Goal: Information Seeking & Learning: Check status

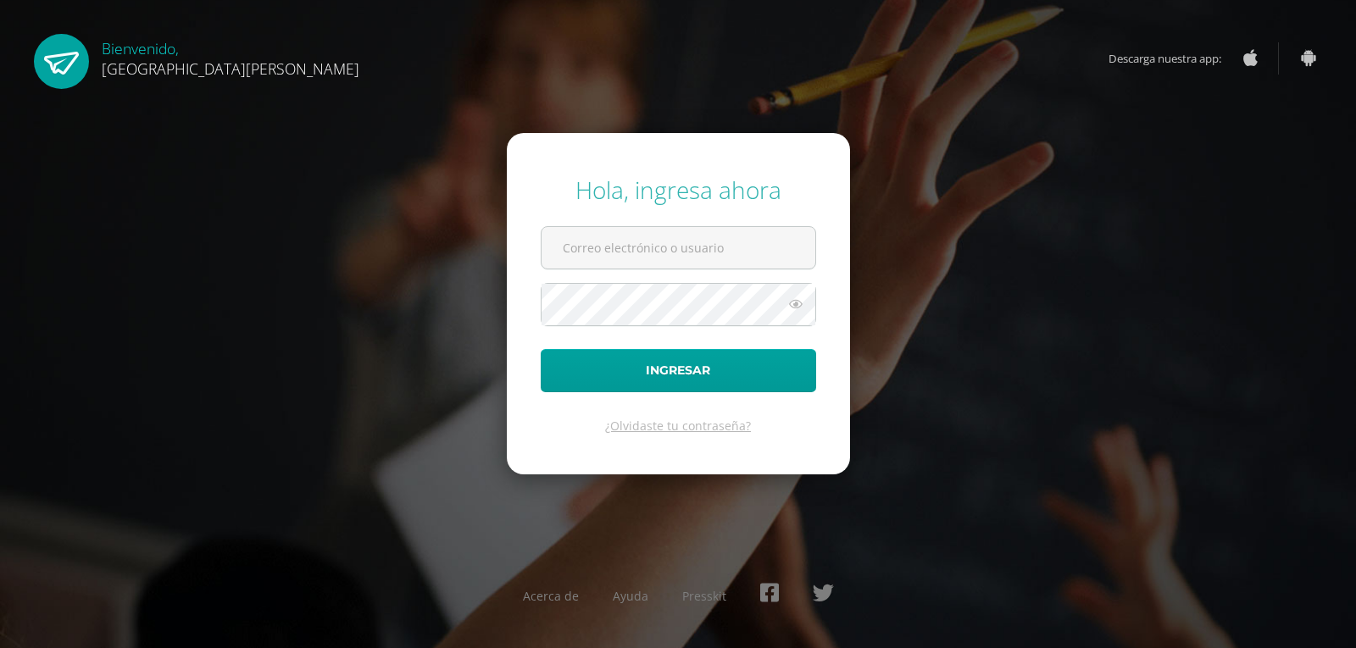
type input "brigitt.13@hotmail.com"
click at [541, 349] on button "Ingresar" at bounding box center [678, 370] width 275 height 43
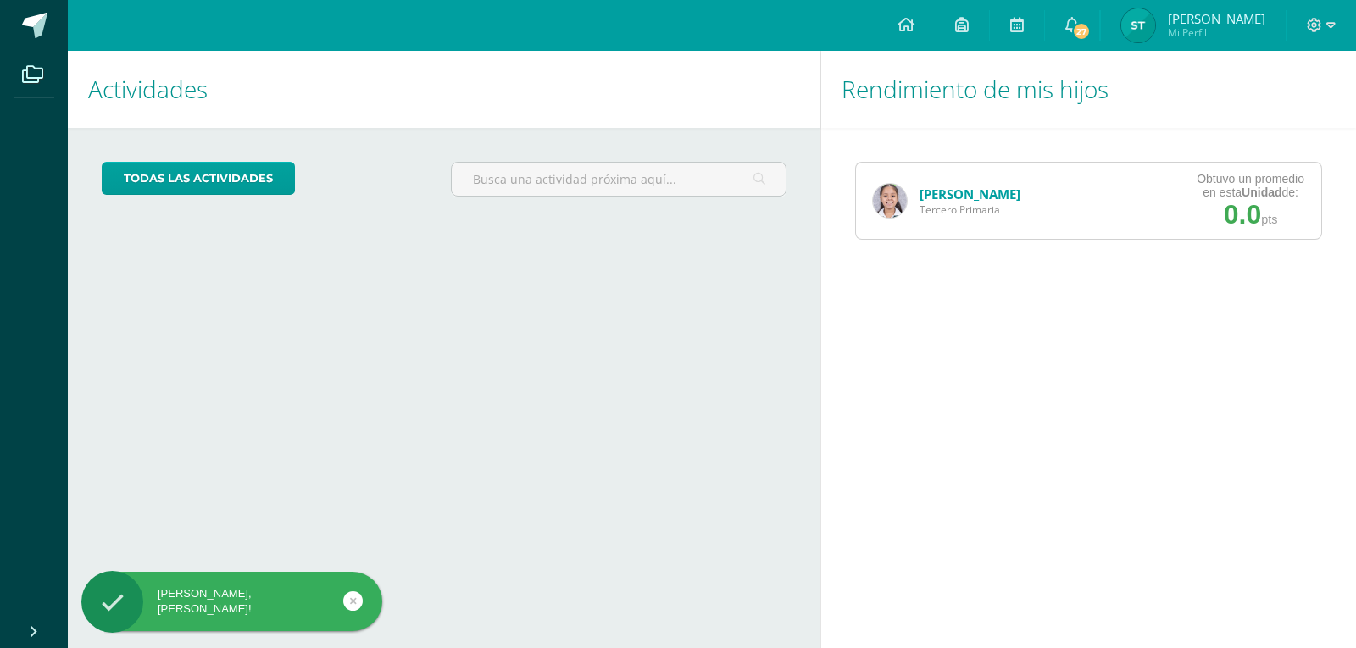
click at [1007, 201] on link "[PERSON_NAME]" at bounding box center [970, 194] width 101 height 17
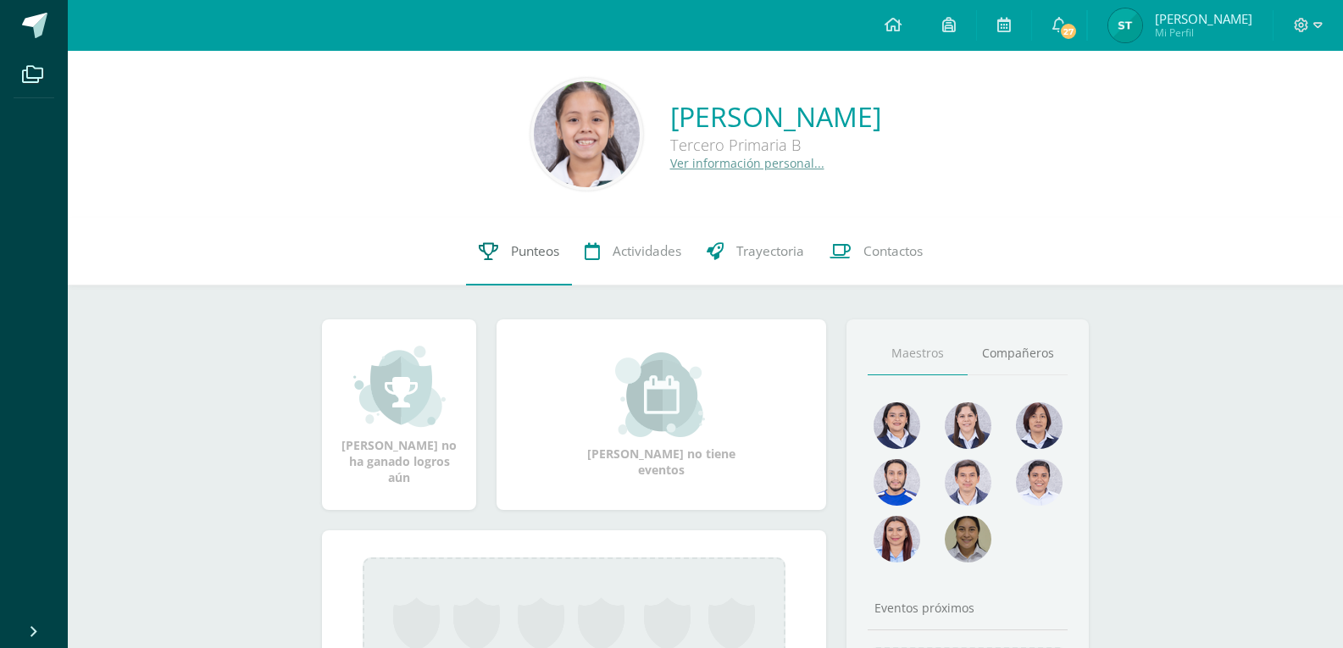
click at [501, 258] on link "Punteos" at bounding box center [519, 252] width 106 height 68
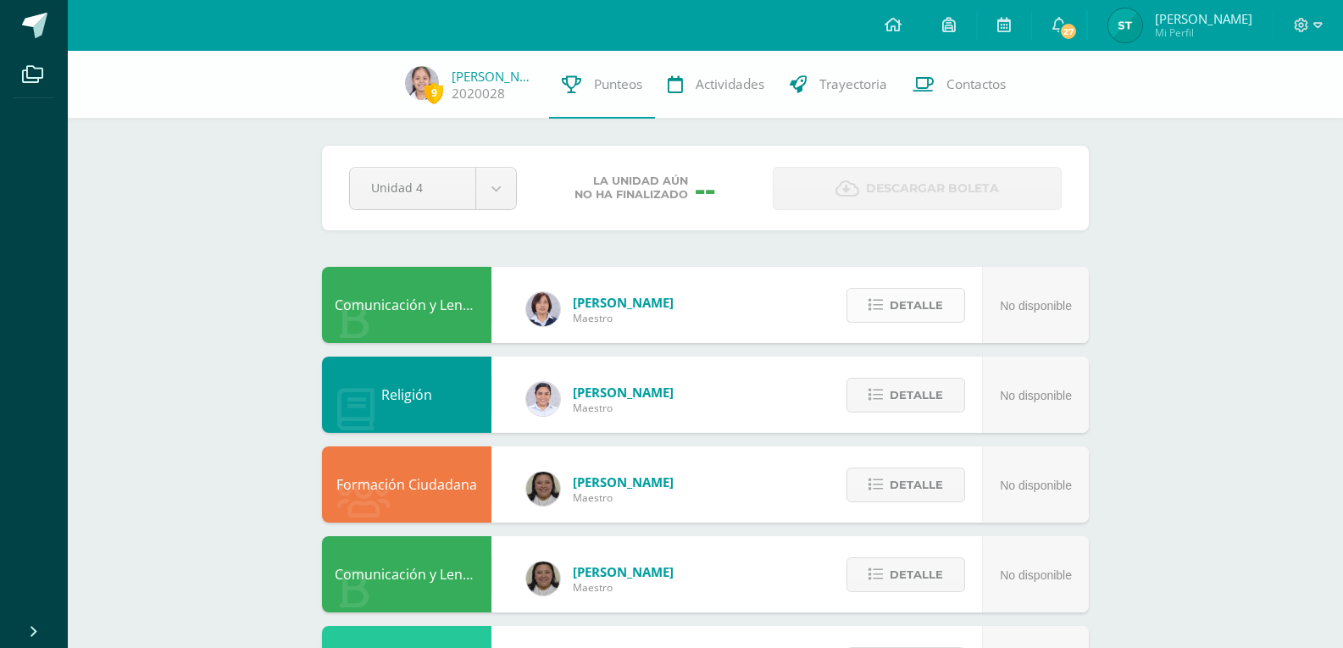
click at [938, 314] on span "Detalle" at bounding box center [916, 305] width 53 height 31
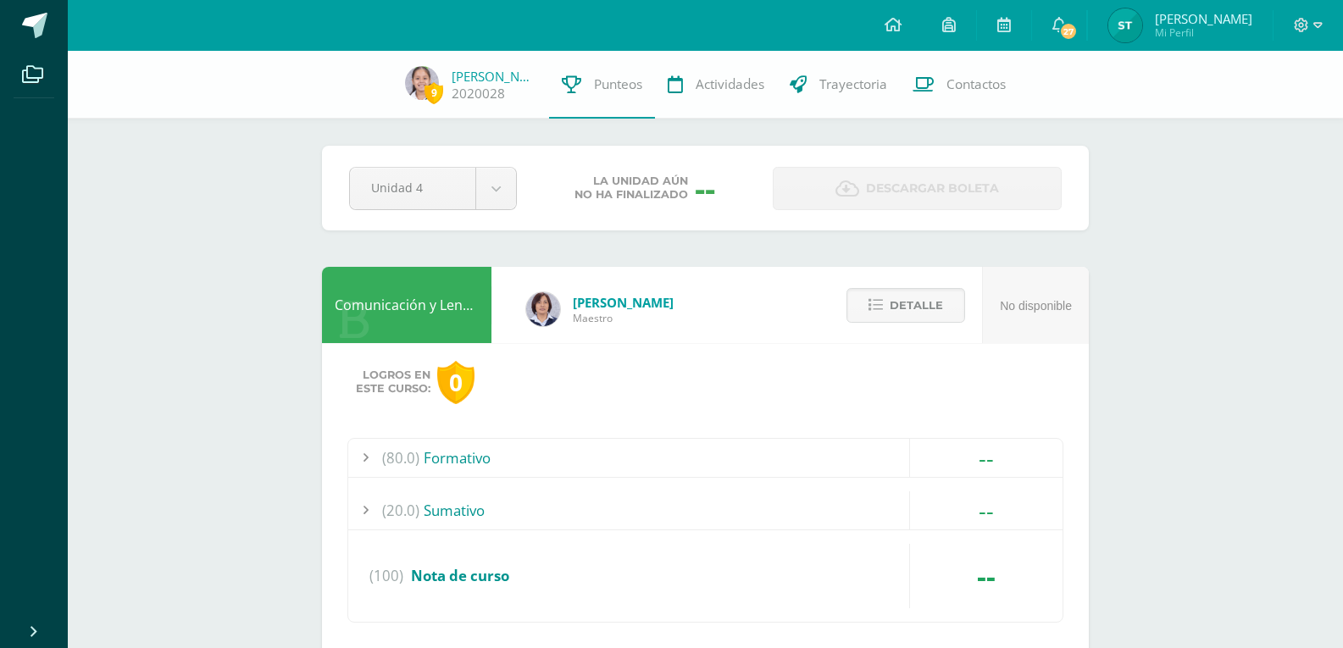
click at [471, 470] on div "(80.0) Formativo" at bounding box center [705, 458] width 714 height 38
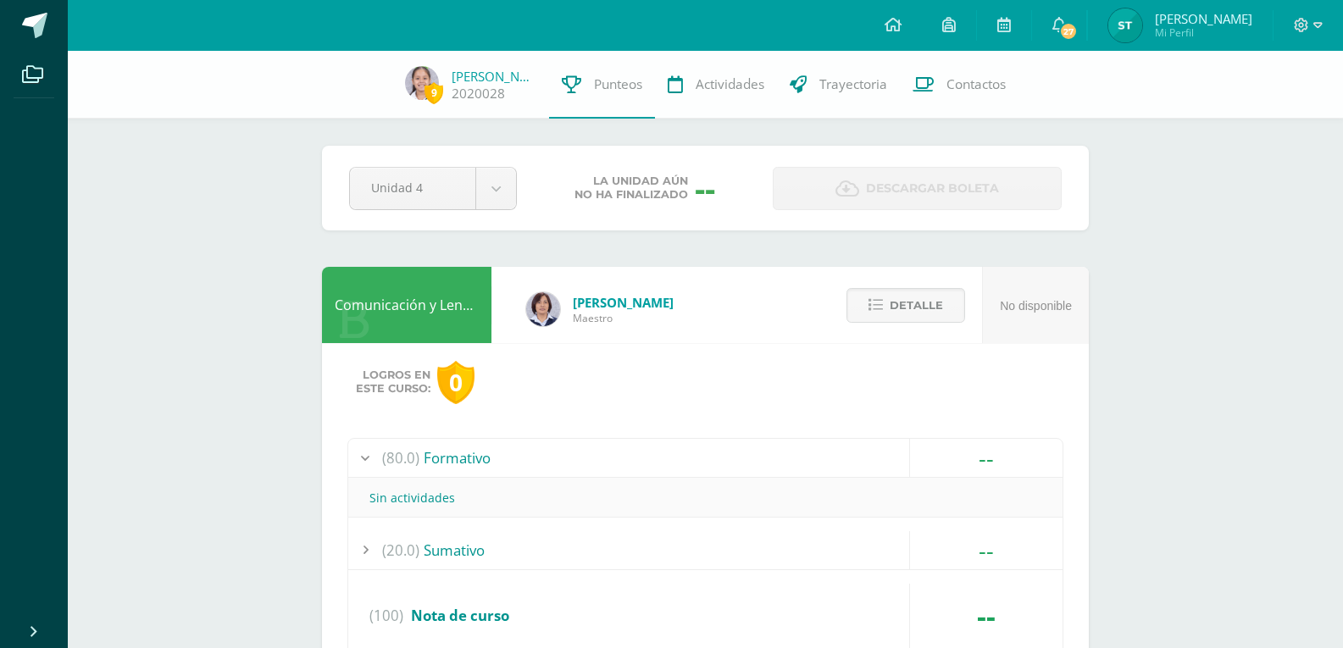
click at [446, 478] on div "Sin actividades" at bounding box center [705, 498] width 714 height 40
drag, startPoint x: 463, startPoint y: 470, endPoint x: 463, endPoint y: 484, distance: 14.4
click at [463, 479] on div "(80.0) Formativo -- Sin actividades" at bounding box center [705, 479] width 714 height 80
click at [459, 536] on div "(20.0) Sumativo" at bounding box center [705, 550] width 714 height 38
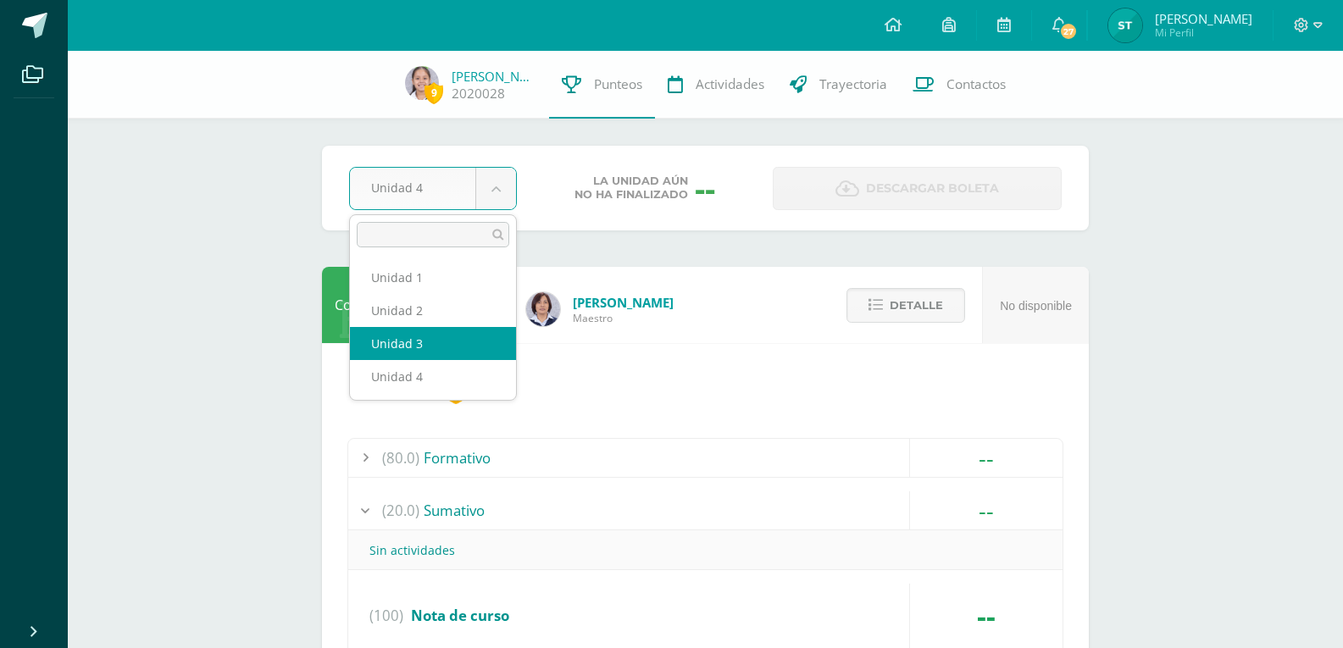
select select "Unidad 3"
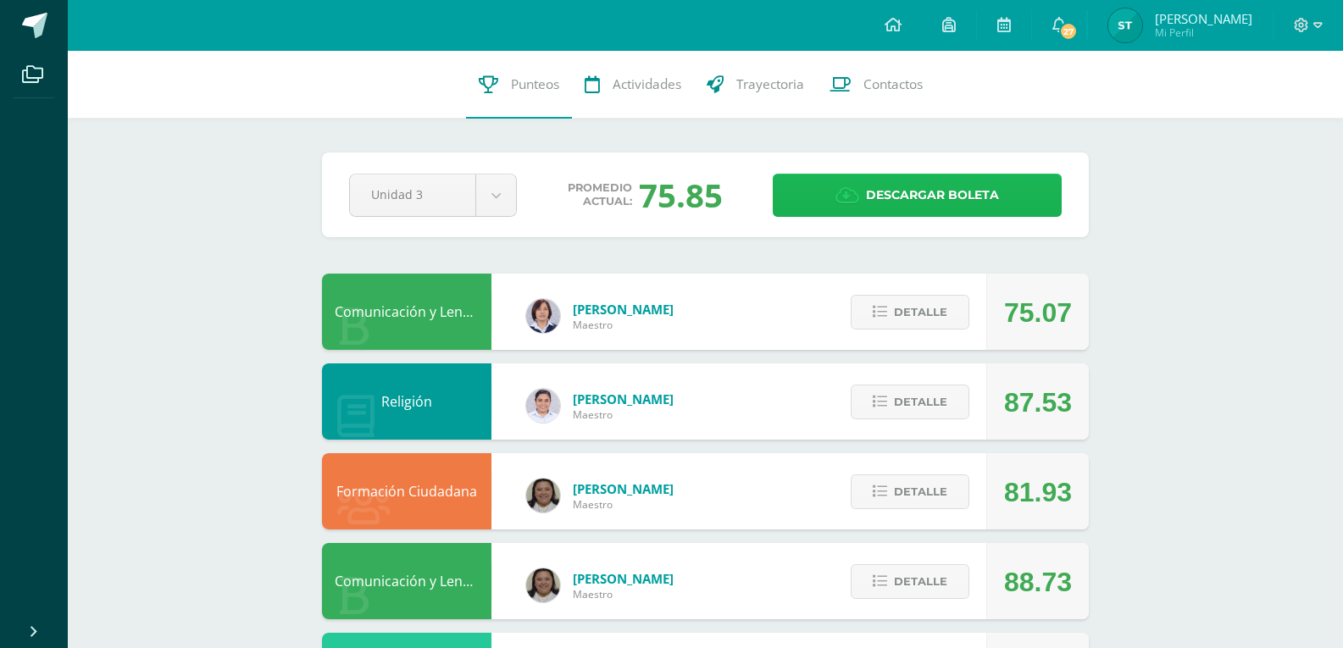
click at [876, 188] on span "Descargar boleta" at bounding box center [932, 196] width 133 height 42
click at [1309, 24] on span at bounding box center [1308, 25] width 29 height 19
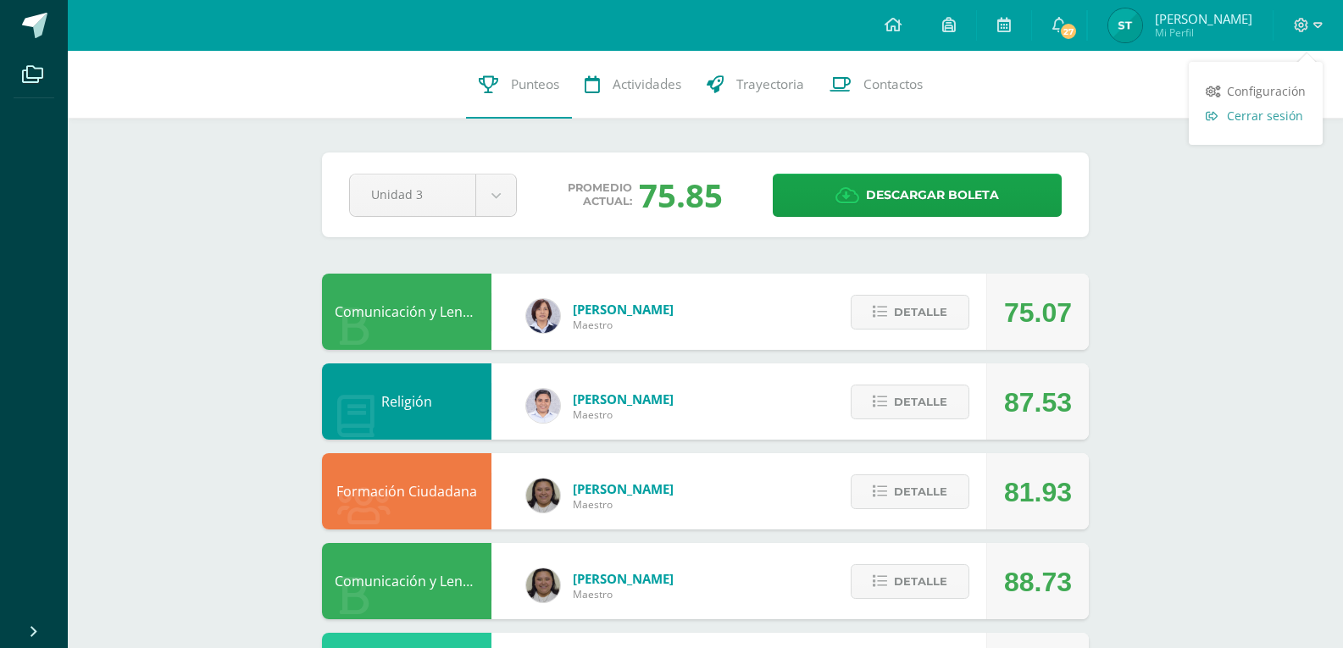
click at [1291, 108] on span "Cerrar sesión" at bounding box center [1265, 116] width 76 height 16
